Goal: Information Seeking & Learning: Learn about a topic

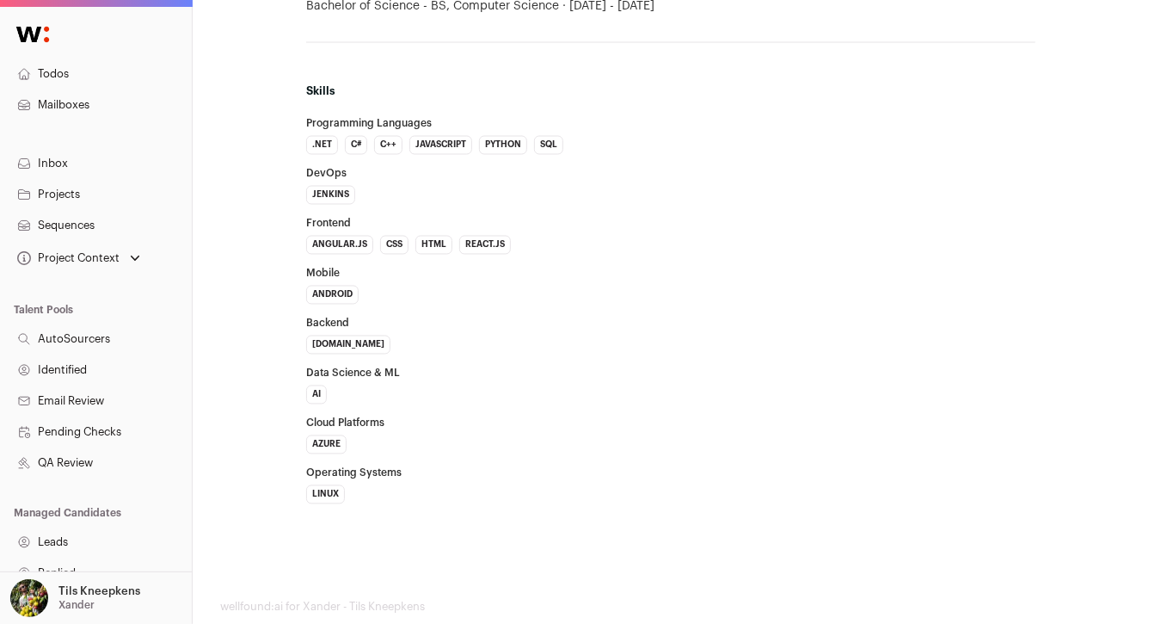
scroll to position [1454, 0]
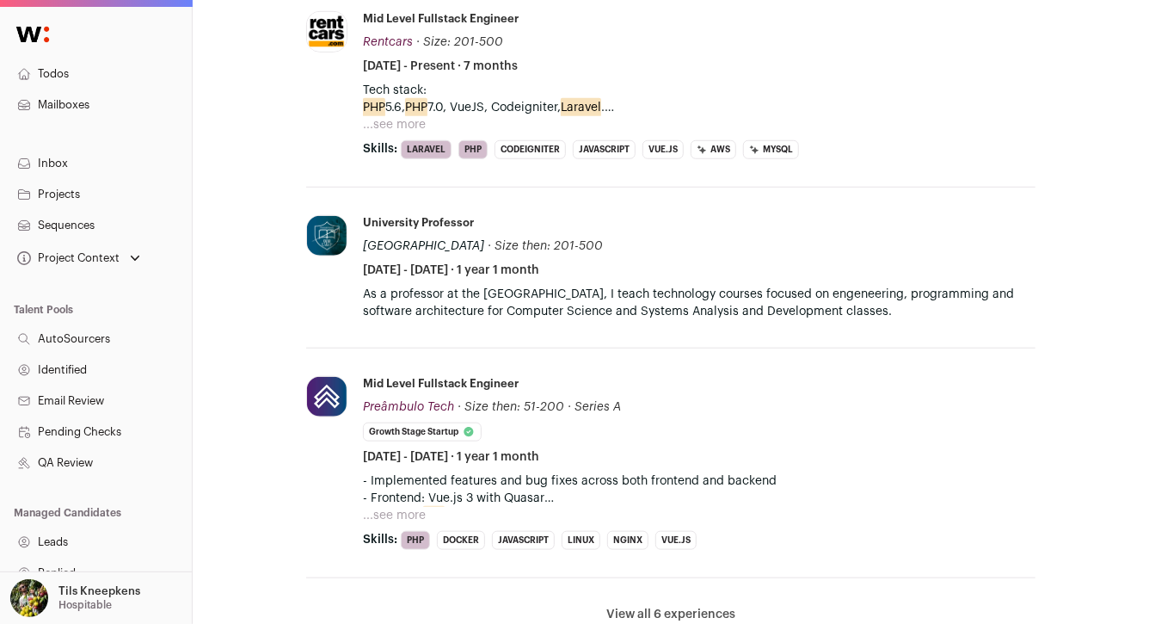
scroll to position [646, 0]
click at [409, 132] on button "...see more" at bounding box center [394, 123] width 63 height 17
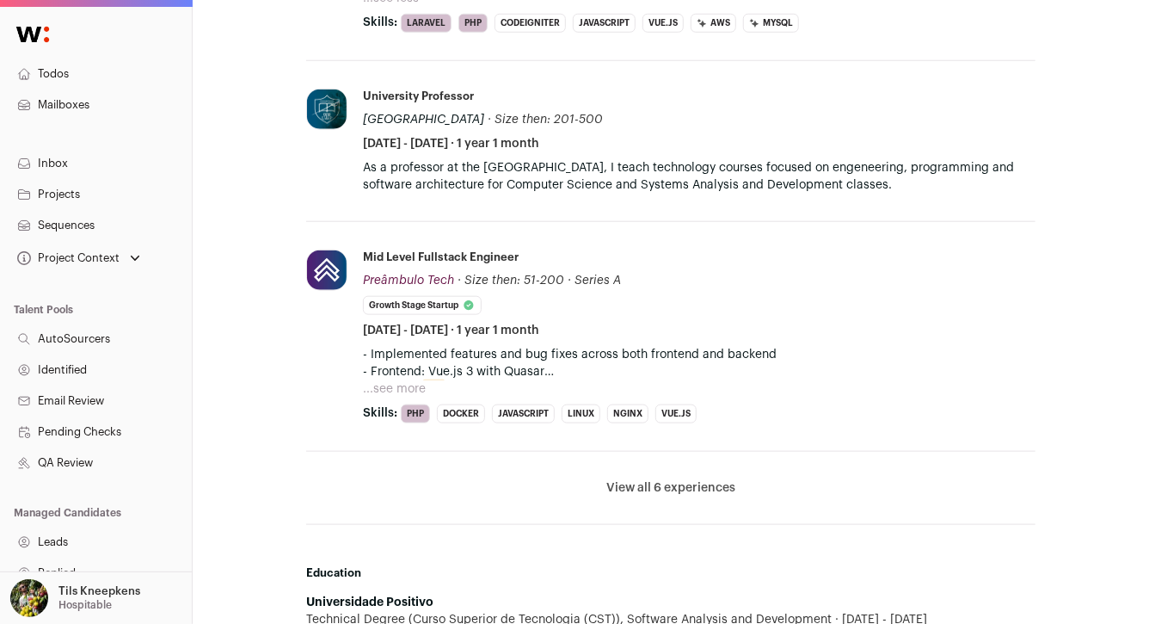
scroll to position [790, 0]
click at [687, 495] on button "View all 6 experiences" at bounding box center [670, 485] width 129 height 17
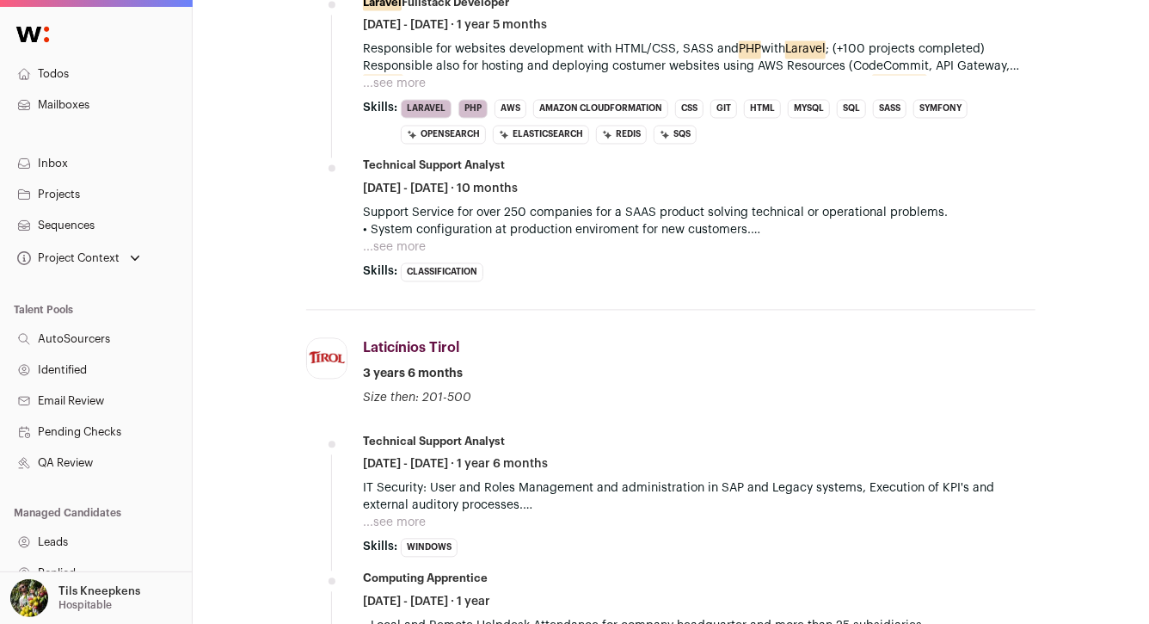
scroll to position [1585, 0]
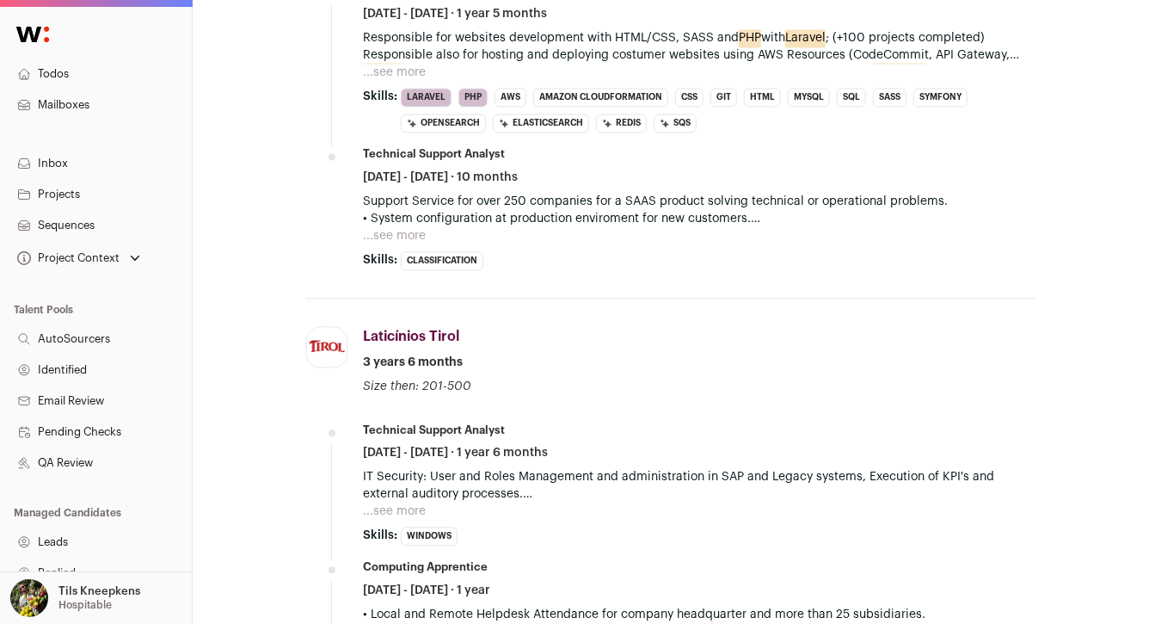
click at [410, 243] on button "...see more" at bounding box center [394, 235] width 63 height 17
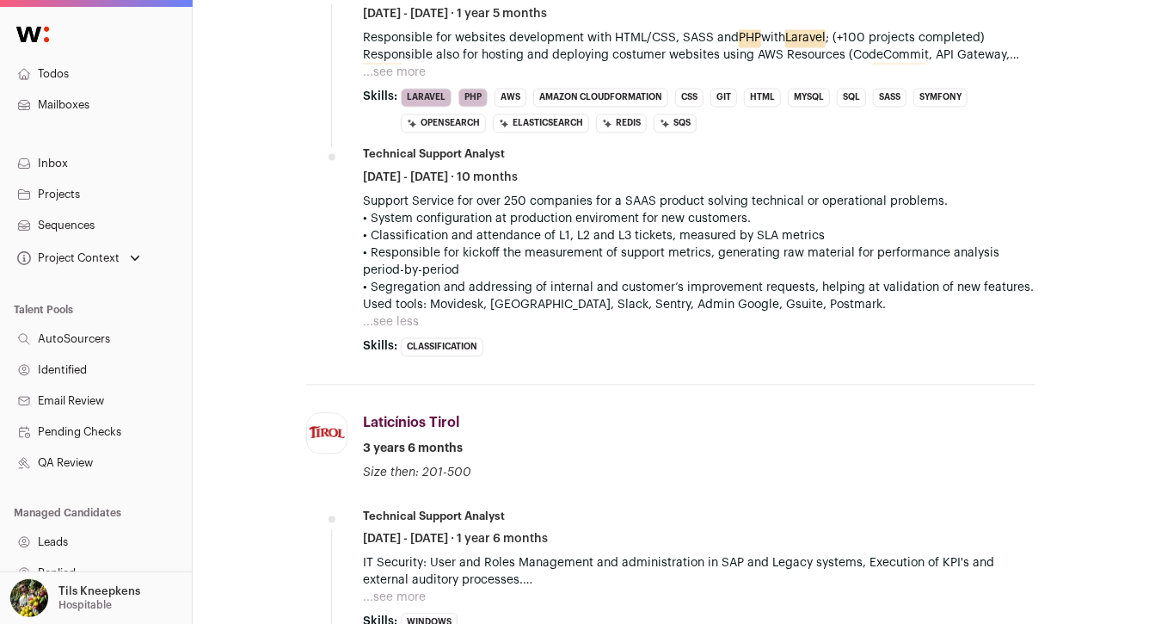
click at [409, 81] on button "...see more" at bounding box center [394, 72] width 63 height 17
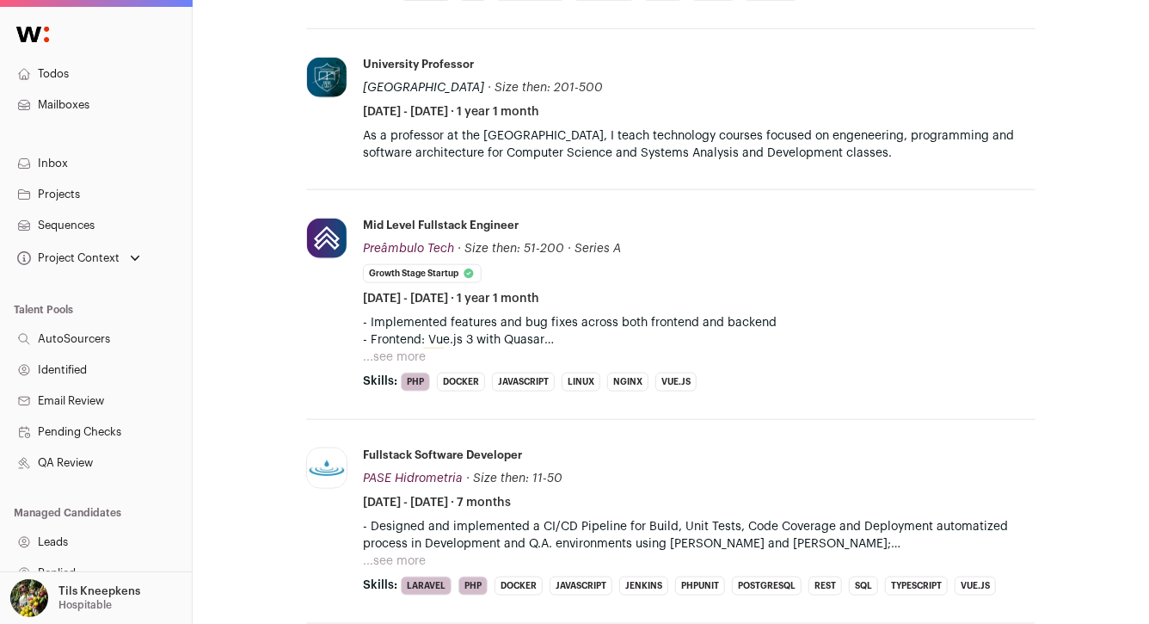
scroll to position [807, 0]
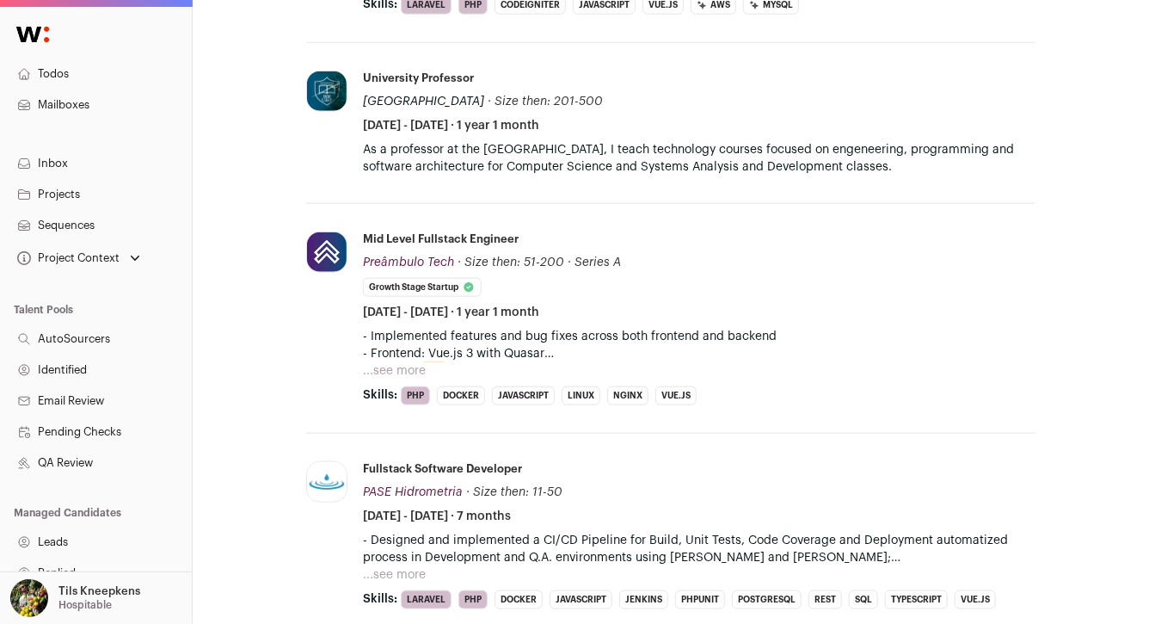
click at [418, 379] on button "...see more" at bounding box center [394, 370] width 63 height 17
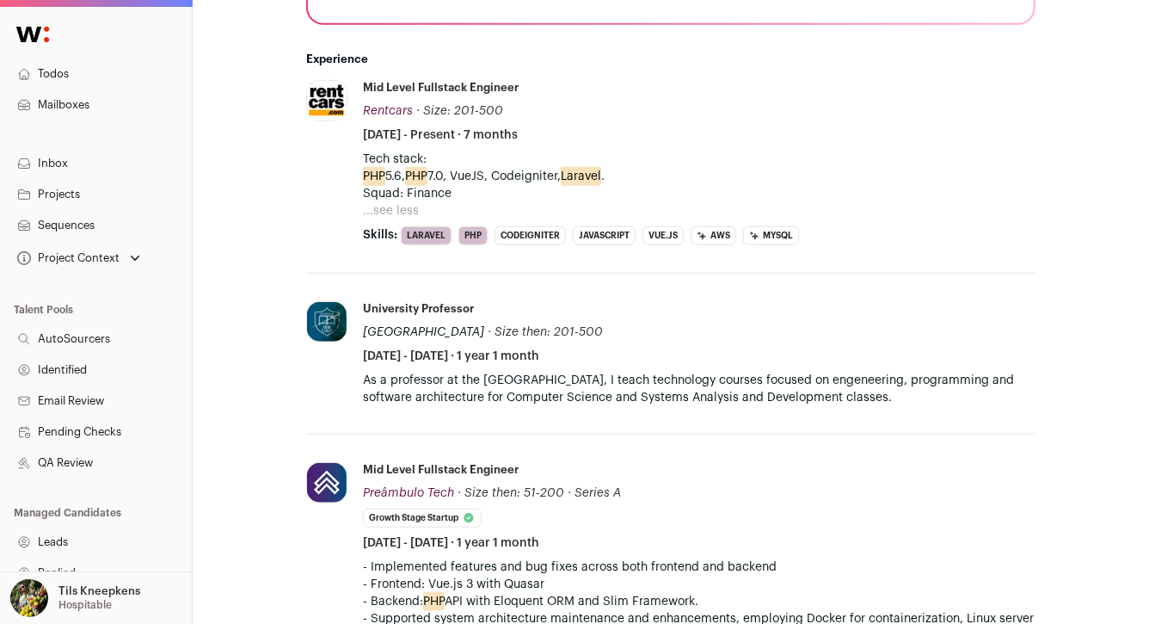
scroll to position [556, 0]
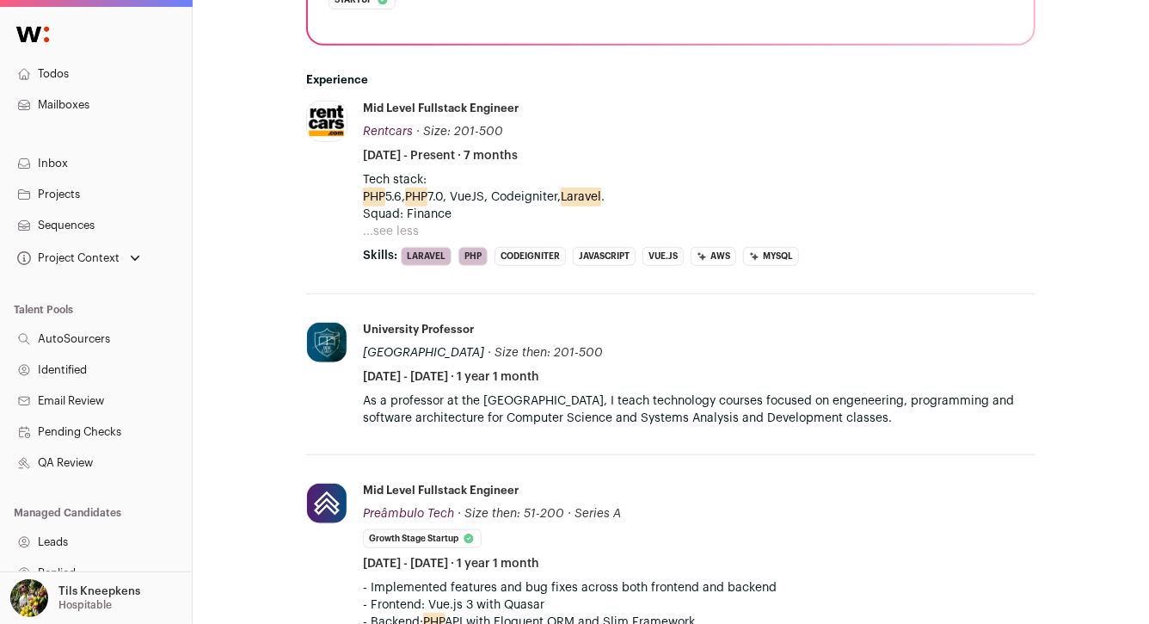
click at [394, 240] on button "...see less" at bounding box center [391, 231] width 56 height 17
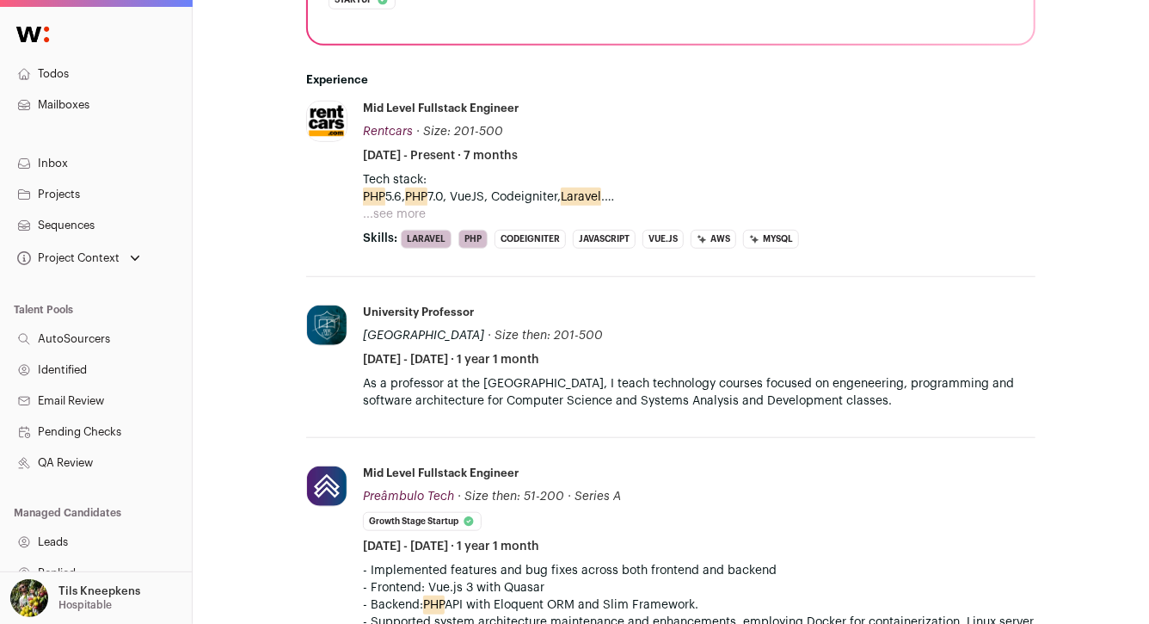
click at [397, 223] on button "...see more" at bounding box center [394, 214] width 63 height 17
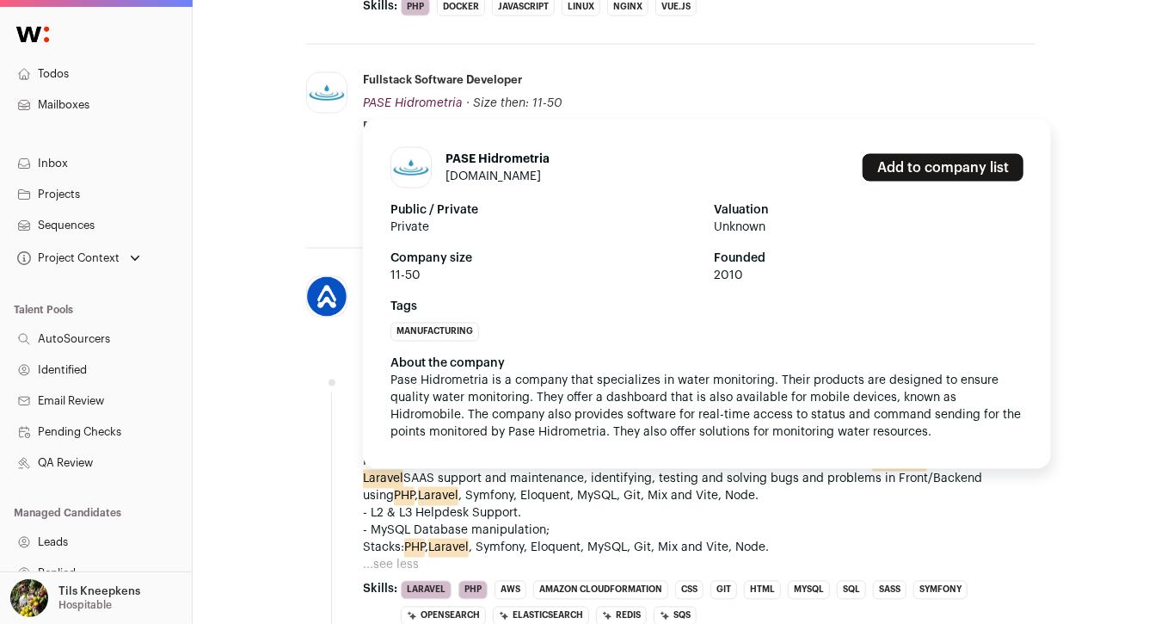
scroll to position [1399, 0]
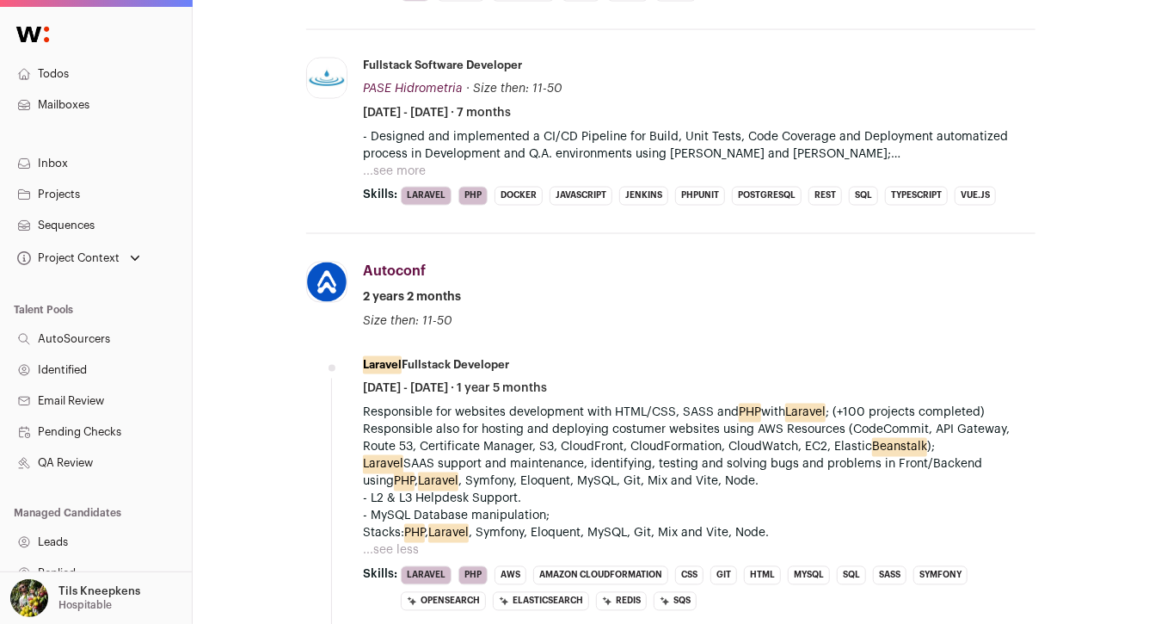
click at [391, 172] on button "...see more" at bounding box center [394, 171] width 63 height 17
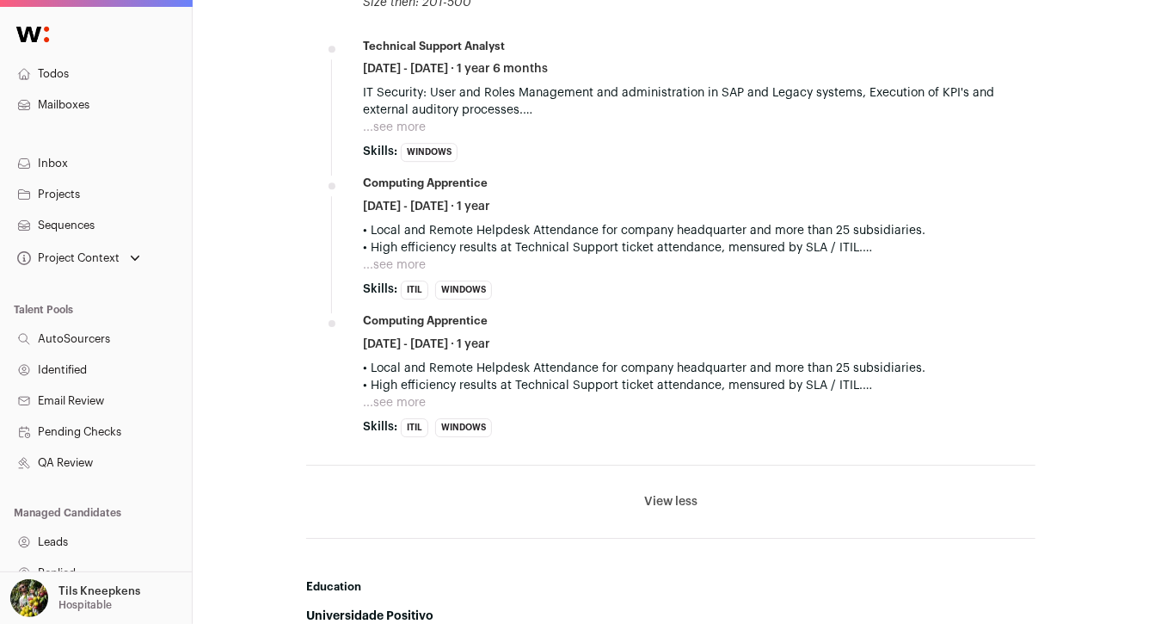
scroll to position [2464, 0]
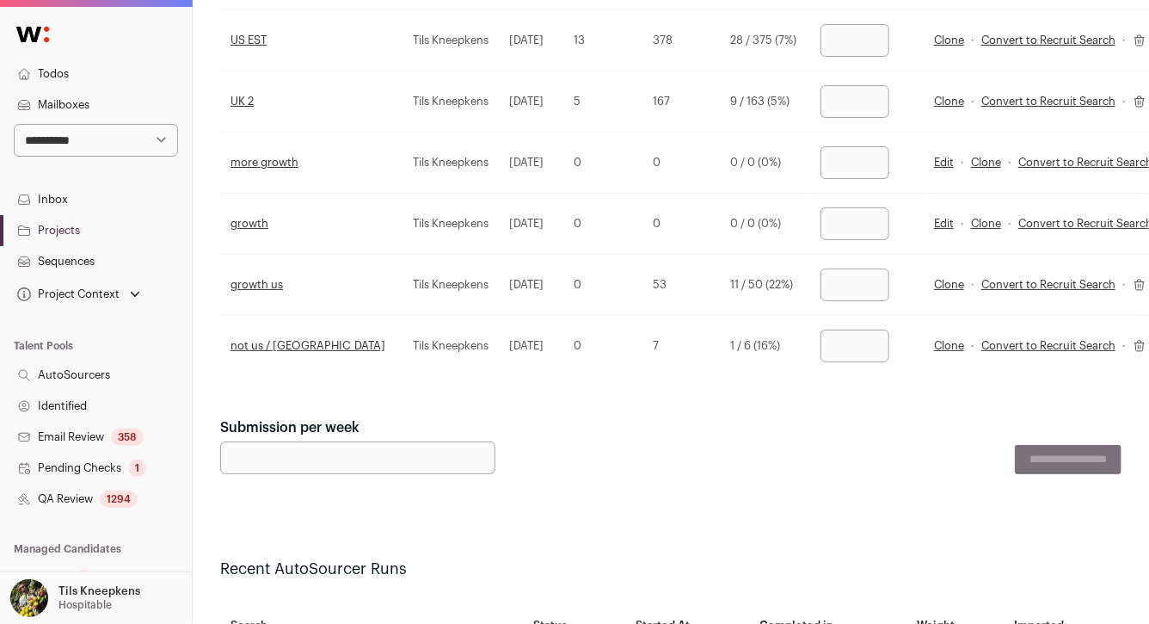
scroll to position [415, 0]
